Goal: Information Seeking & Learning: Find specific page/section

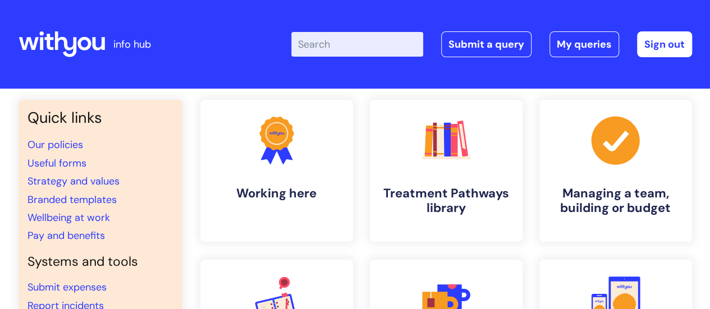
click at [370, 46] on input "Enter your search term here..." at bounding box center [357, 44] width 132 height 25
type input "vacancies"
click button "Search" at bounding box center [0, 0] width 0 height 0
